Goal: Information Seeking & Learning: Learn about a topic

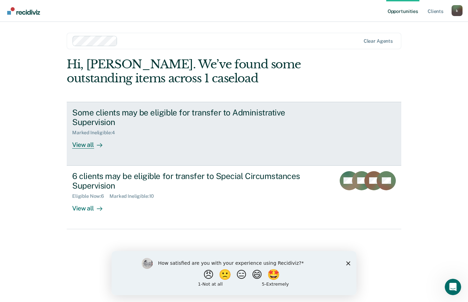
click at [174, 120] on div "Some clients may be eligible for transfer to Administrative Supervision" at bounding box center [192, 118] width 240 height 20
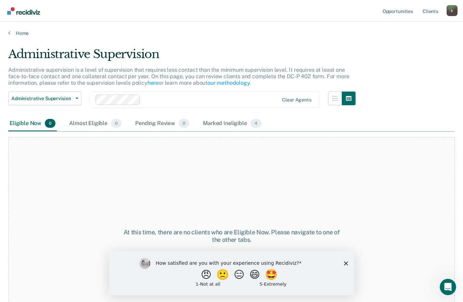
click at [346, 265] on icon "Close survey" at bounding box center [346, 263] width 4 height 4
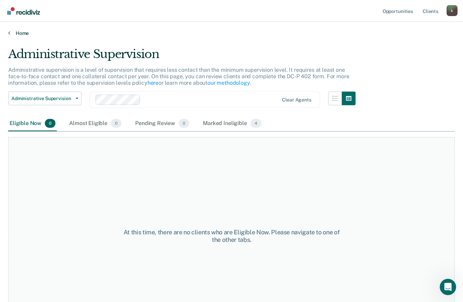
click at [22, 34] on link "Home" at bounding box center [231, 33] width 447 height 6
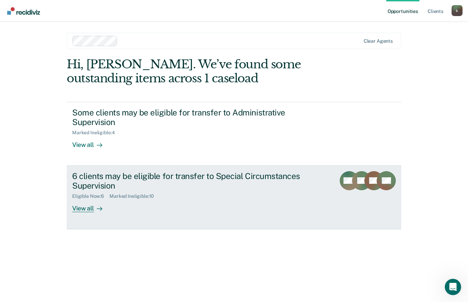
click at [141, 185] on div "6 clients may be eligible for transfer to Special Circumstances Supervision" at bounding box center [192, 181] width 240 height 20
